Goal: Communication & Community: Share content

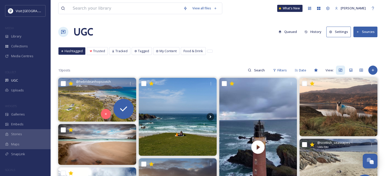
click at [80, 92] on img at bounding box center [97, 100] width 78 height 44
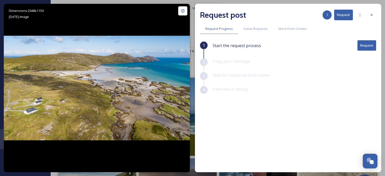
click at [362, 45] on button "Request" at bounding box center [366, 45] width 19 height 10
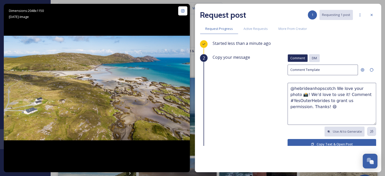
click at [312, 57] on span "DM" at bounding box center [314, 58] width 5 height 5
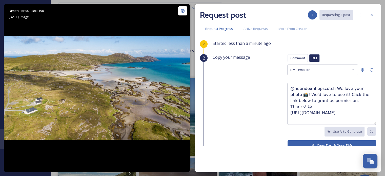
click at [315, 143] on button "Copy Text & Open DMs" at bounding box center [331, 145] width 89 height 10
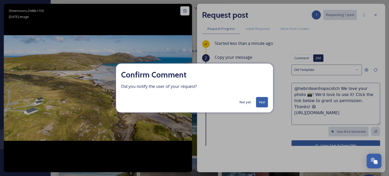
click at [262, 101] on button "Yes!" at bounding box center [262, 102] width 12 height 10
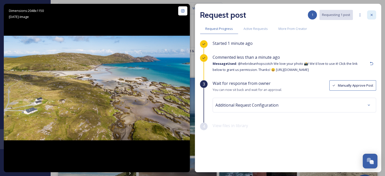
click at [374, 13] on div at bounding box center [371, 14] width 9 height 9
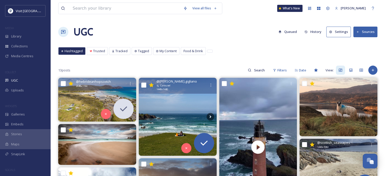
click at [176, 108] on img at bounding box center [178, 117] width 78 height 78
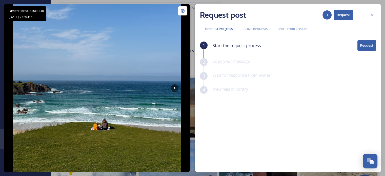
click at [362, 45] on button "Request" at bounding box center [366, 45] width 19 height 10
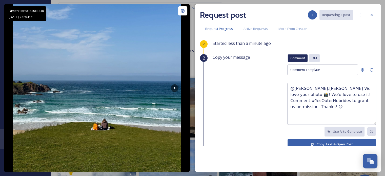
click at [313, 58] on span "DM" at bounding box center [314, 58] width 5 height 5
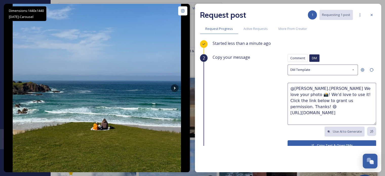
click at [309, 142] on button "Copy Text & Open DMs" at bounding box center [331, 145] width 89 height 10
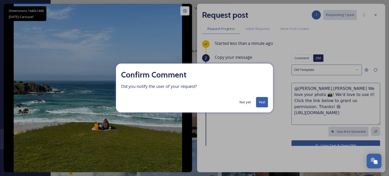
click at [257, 106] on button "Yes!" at bounding box center [262, 102] width 12 height 10
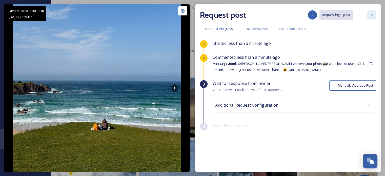
click at [369, 15] on icon at bounding box center [371, 15] width 4 height 4
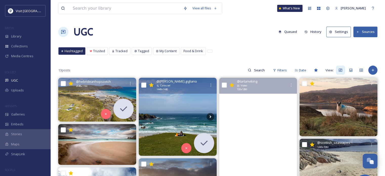
click at [267, 108] on video "🌊 At the very edge of Scotland, the Butt of Lewis Lighthouse faces the full for…" at bounding box center [258, 147] width 78 height 139
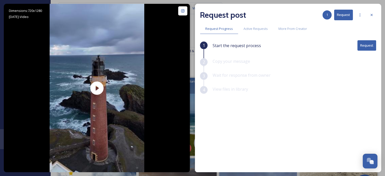
click at [365, 46] on button "Request" at bounding box center [366, 45] width 19 height 10
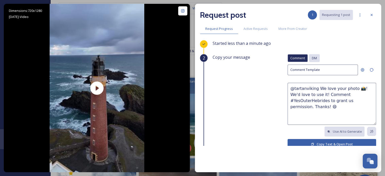
click at [314, 57] on div "DM" at bounding box center [314, 58] width 11 height 8
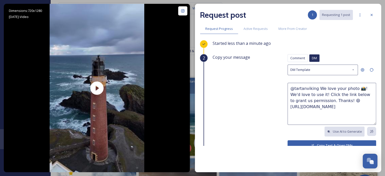
click at [307, 141] on button "Copy Text & Open DMs" at bounding box center [331, 145] width 89 height 10
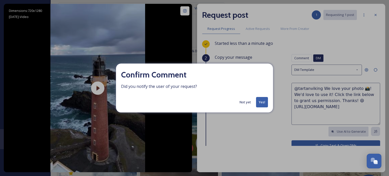
click at [258, 103] on button "Yes!" at bounding box center [262, 102] width 12 height 10
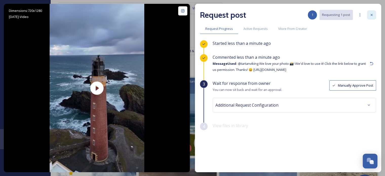
click at [370, 14] on icon at bounding box center [371, 15] width 4 height 4
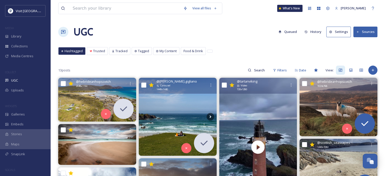
click at [342, 105] on img at bounding box center [338, 107] width 78 height 58
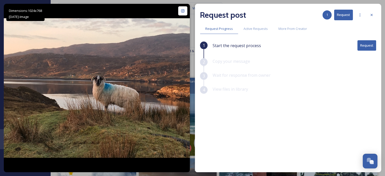
click at [364, 45] on button "Request" at bounding box center [366, 45] width 19 height 10
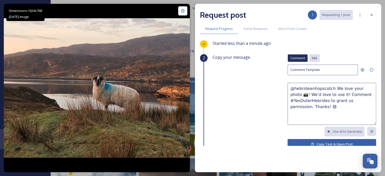
click at [312, 57] on span "DM" at bounding box center [314, 58] width 5 height 5
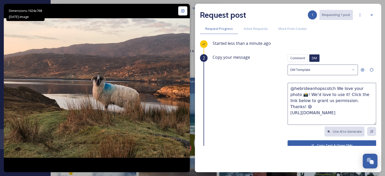
click at [313, 141] on button "Copy Text & Open DMs" at bounding box center [331, 145] width 89 height 10
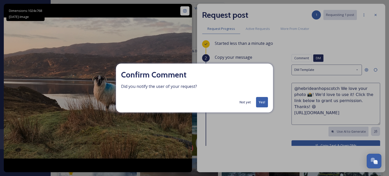
click at [265, 103] on button "Yes!" at bounding box center [262, 102] width 12 height 10
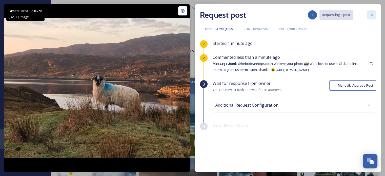
click at [371, 14] on icon at bounding box center [371, 15] width 2 height 2
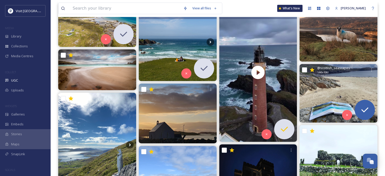
scroll to position [76, 0]
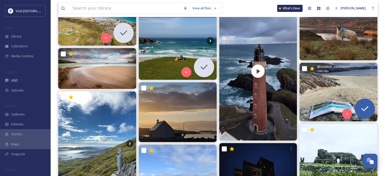
click at [330, 105] on img at bounding box center [338, 92] width 78 height 58
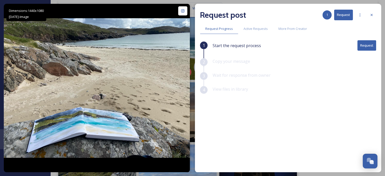
click at [368, 46] on button "Request" at bounding box center [366, 45] width 19 height 10
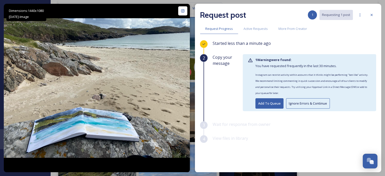
click at [311, 104] on button "Ignore Errors & Continue" at bounding box center [308, 103] width 44 height 10
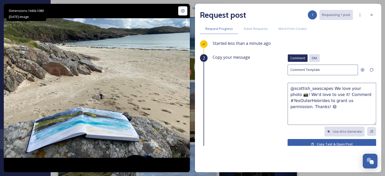
click at [312, 56] on span "DM" at bounding box center [314, 58] width 5 height 5
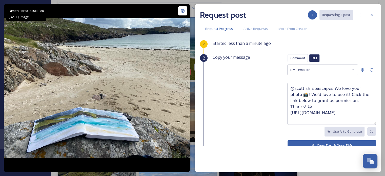
click at [314, 141] on button "Copy Text & Open DMs" at bounding box center [331, 145] width 89 height 10
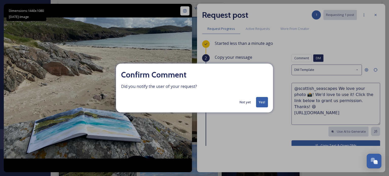
click at [258, 102] on button "Yes!" at bounding box center [262, 102] width 12 height 10
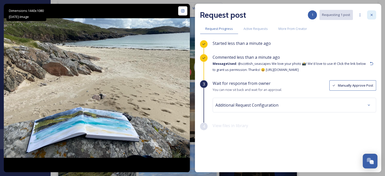
click at [369, 14] on icon at bounding box center [371, 15] width 4 height 4
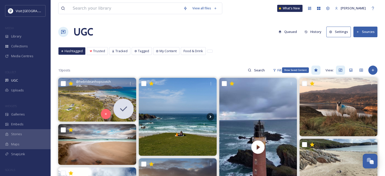
click at [316, 70] on icon at bounding box center [316, 70] width 4 height 4
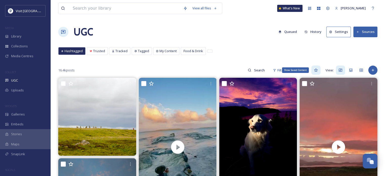
click at [317, 69] on icon at bounding box center [316, 70] width 4 height 4
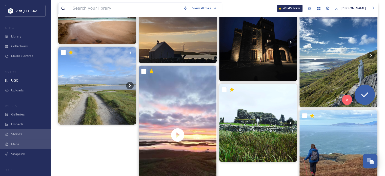
scroll to position [83, 0]
